Goal: Task Accomplishment & Management: Manage account settings

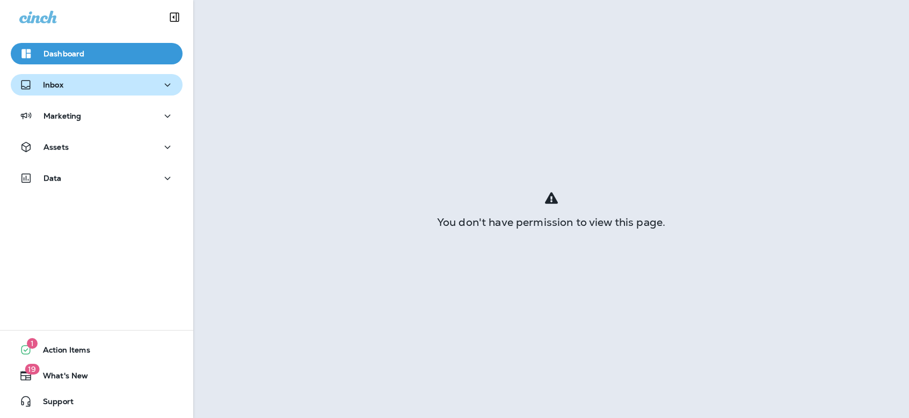
click at [82, 83] on div "Inbox" at bounding box center [96, 84] width 155 height 13
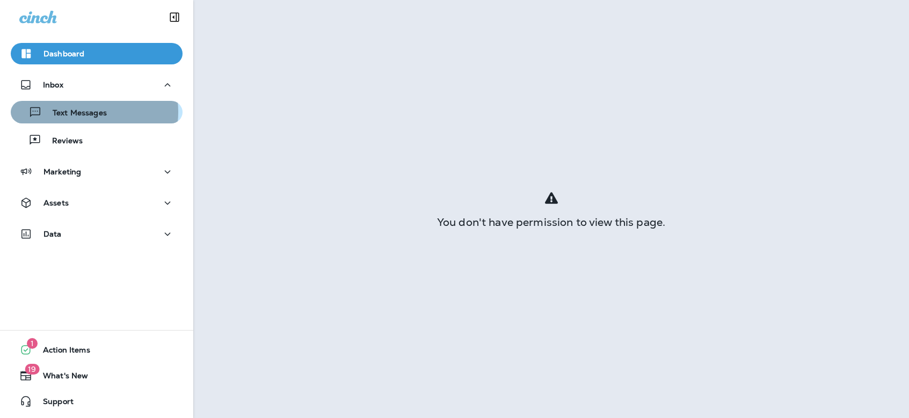
click at [83, 112] on p "Text Messages" at bounding box center [74, 113] width 65 height 10
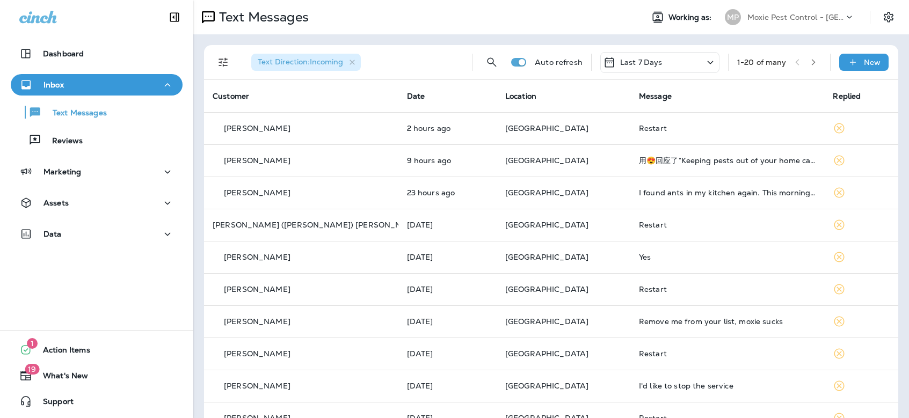
click at [844, 17] on icon at bounding box center [849, 17] width 11 height 11
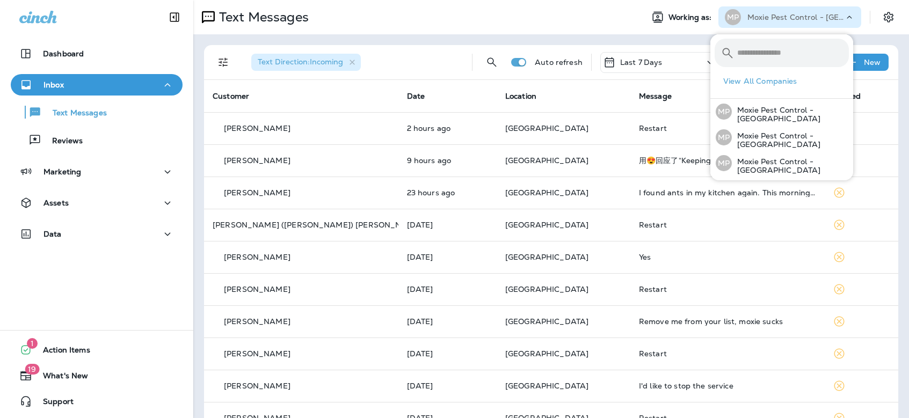
click at [527, 23] on div "Text Messages" at bounding box center [413, 16] width 441 height 21
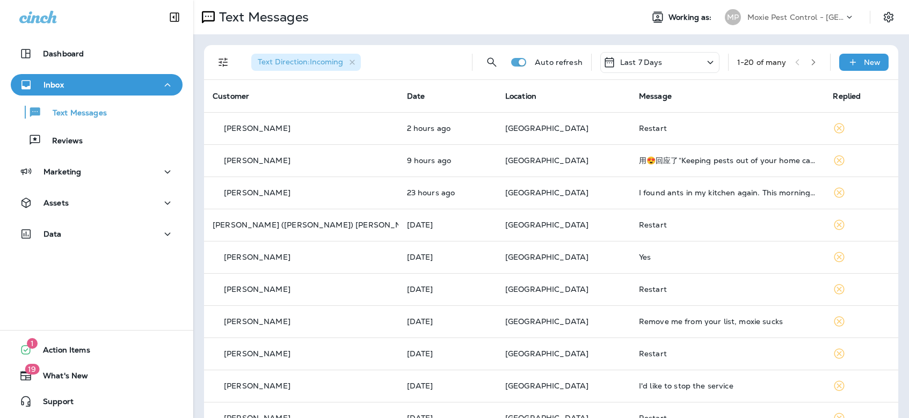
click at [844, 12] on icon at bounding box center [849, 17] width 11 height 11
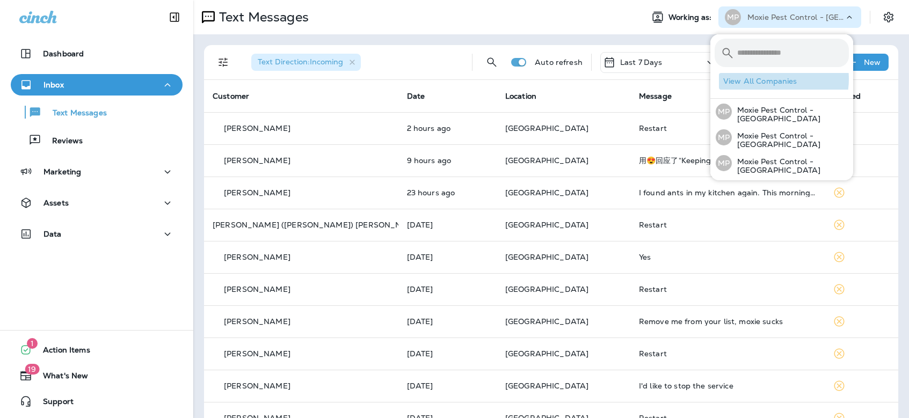
click at [770, 79] on button "View All Companies" at bounding box center [786, 81] width 134 height 17
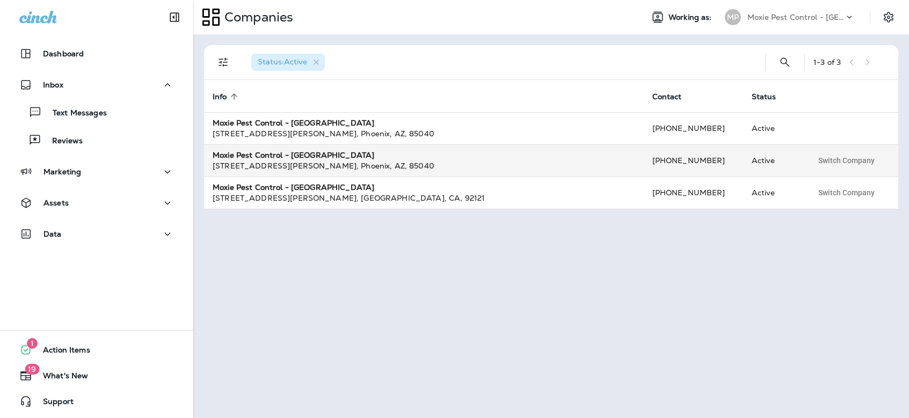
click at [410, 159] on div "Moxie Pest Control - [GEOGRAPHIC_DATA]" at bounding box center [424, 155] width 423 height 11
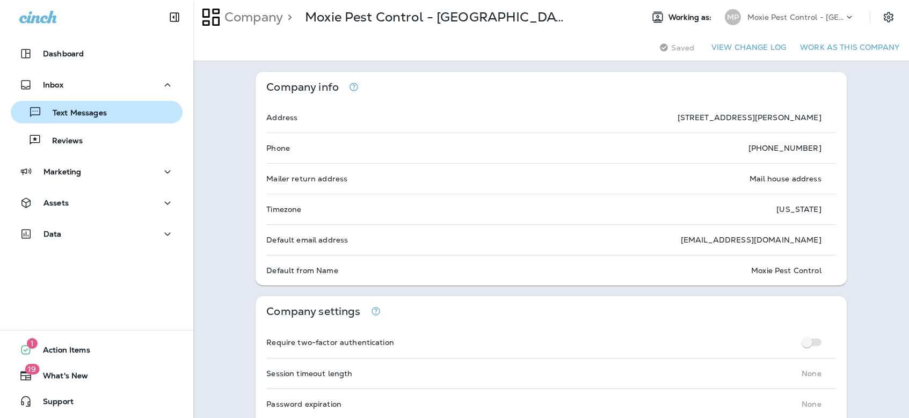
click at [80, 111] on p "Text Messages" at bounding box center [74, 113] width 65 height 10
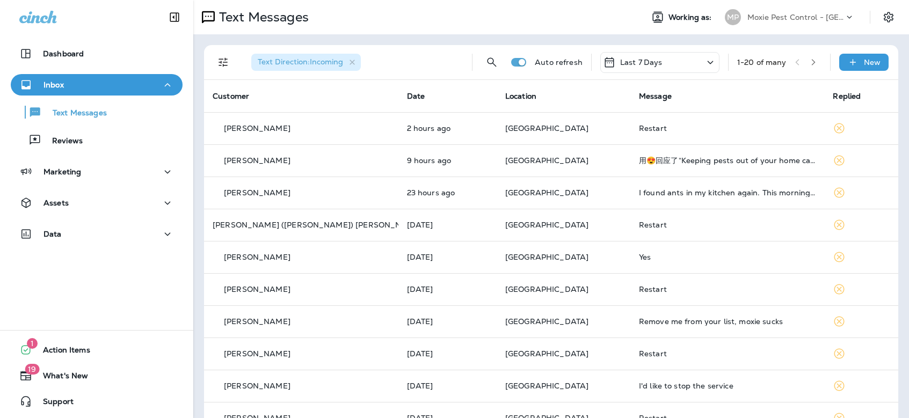
click at [833, 17] on p "Moxie Pest Control - [GEOGRAPHIC_DATA]" at bounding box center [795, 17] width 97 height 9
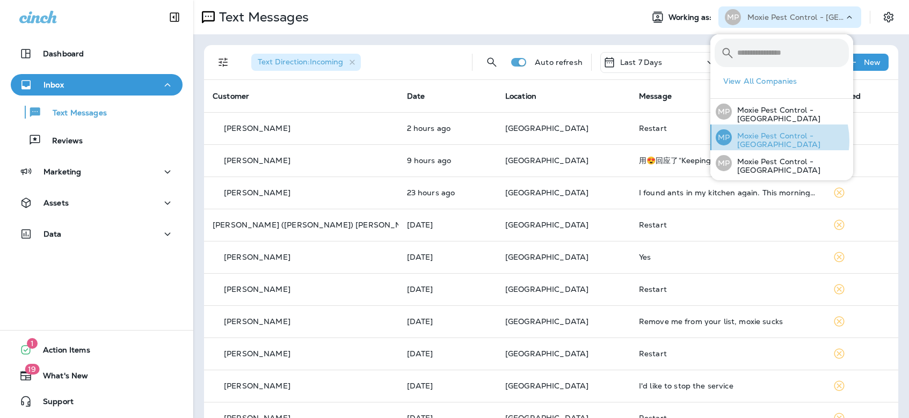
click at [771, 141] on p "Moxie Pest Control - [GEOGRAPHIC_DATA]" at bounding box center [790, 140] width 117 height 17
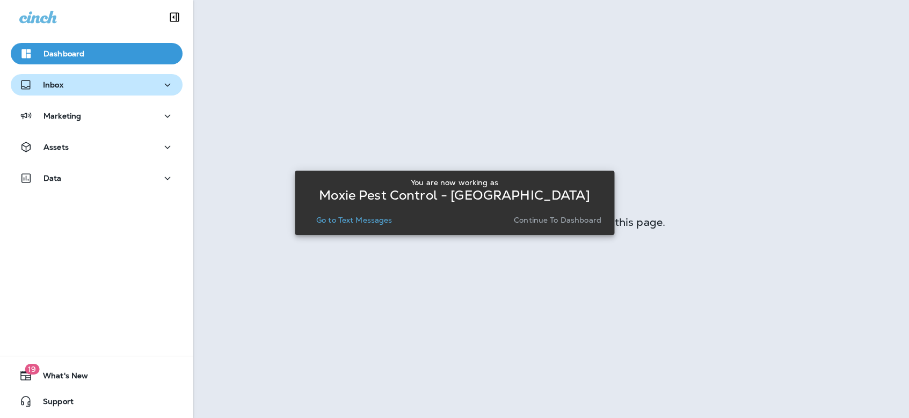
click at [75, 92] on button "Inbox" at bounding box center [97, 84] width 172 height 21
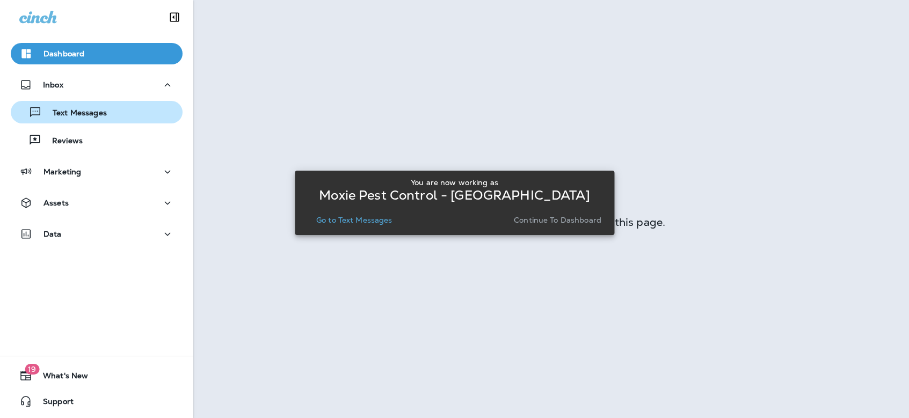
click at [82, 110] on p "Text Messages" at bounding box center [74, 113] width 65 height 10
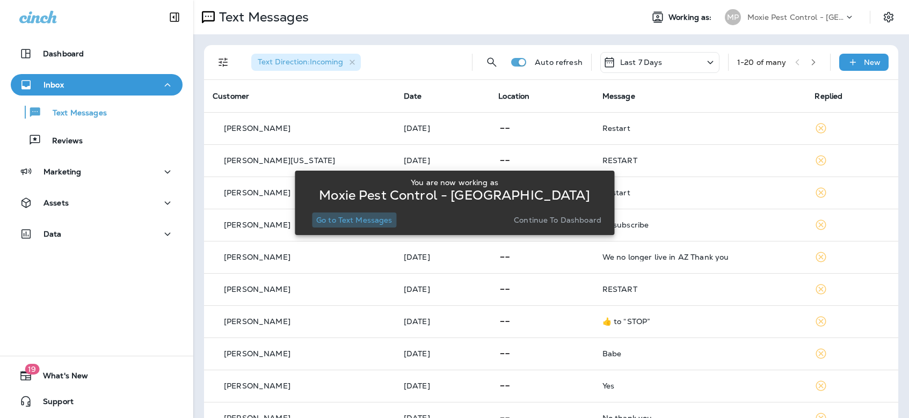
click at [355, 223] on p "Go to Text Messages" at bounding box center [354, 220] width 76 height 9
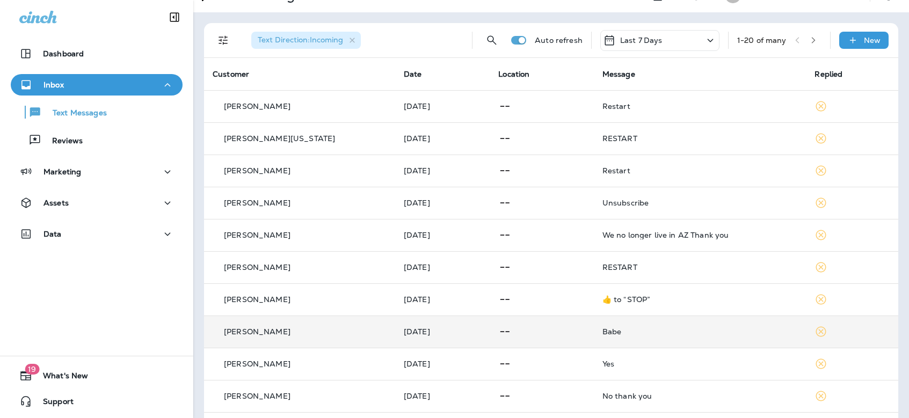
scroll to position [41, 0]
